Goal: Transaction & Acquisition: Purchase product/service

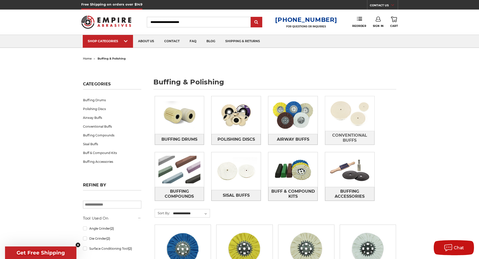
click at [353, 116] on img at bounding box center [349, 113] width 49 height 35
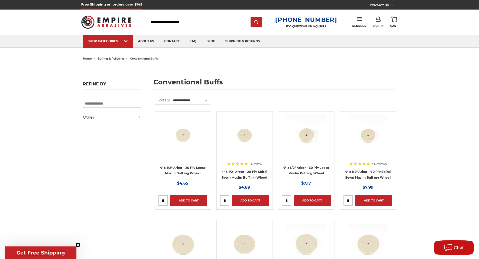
scroll to position [101, 0]
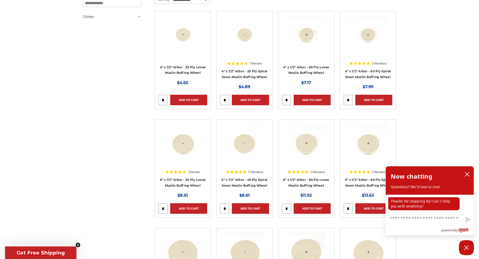
click at [310, 148] on img at bounding box center [306, 143] width 40 height 40
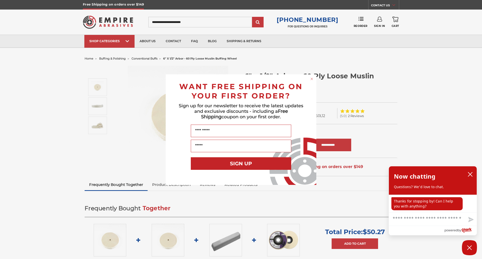
drag, startPoint x: 312, startPoint y: 78, endPoint x: 291, endPoint y: 86, distance: 23.0
click at [312, 78] on circle "Close dialog" at bounding box center [312, 78] width 5 height 5
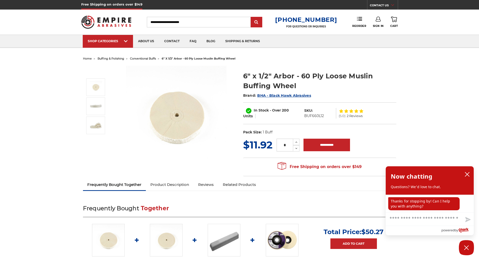
click at [176, 122] on img at bounding box center [176, 116] width 101 height 101
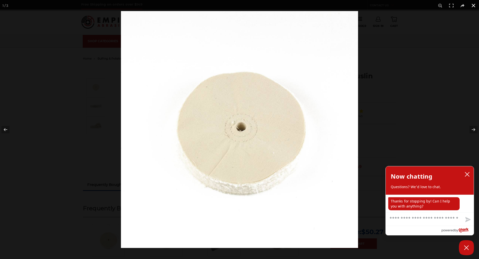
click at [475, 3] on button at bounding box center [473, 5] width 11 height 11
